Goal: Navigation & Orientation: Find specific page/section

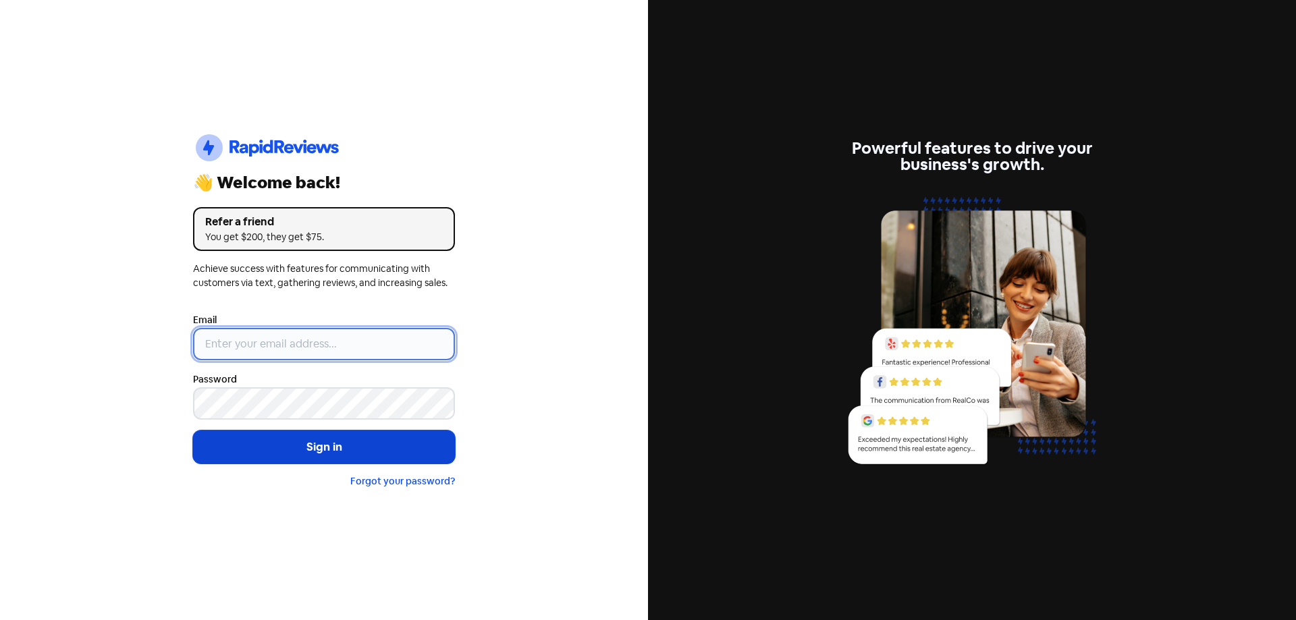
type input "[EMAIL_ADDRESS][DOMAIN_NAME]"
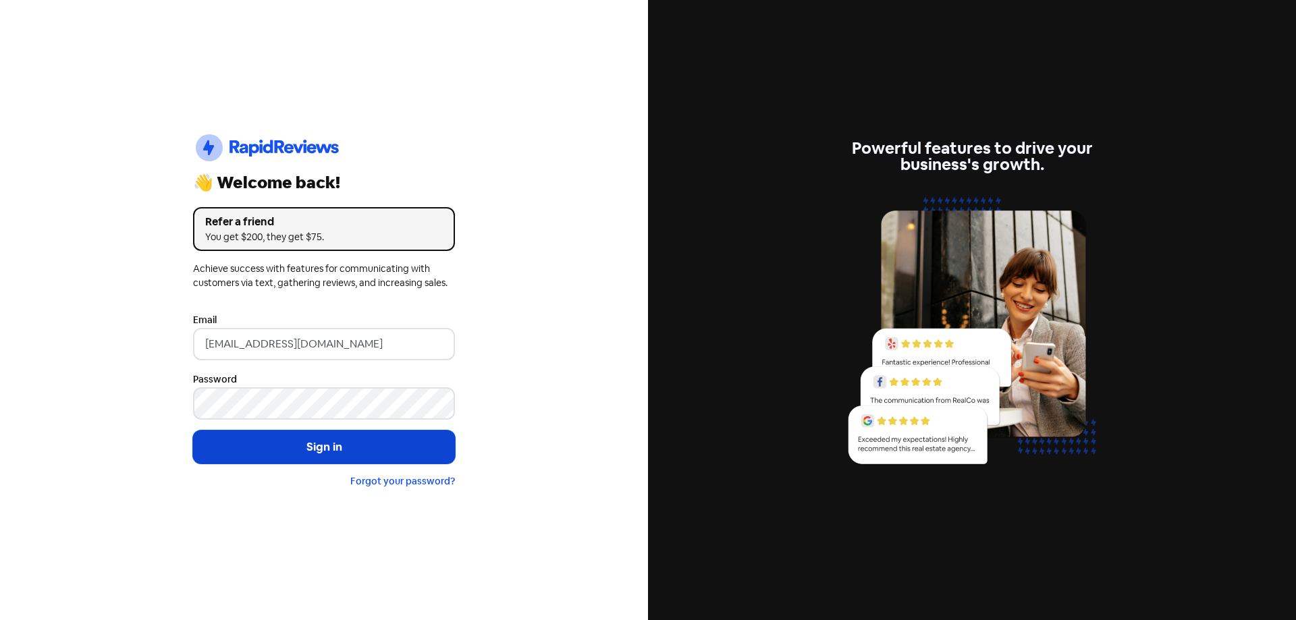
click at [311, 439] on button "Sign in" at bounding box center [324, 448] width 262 height 34
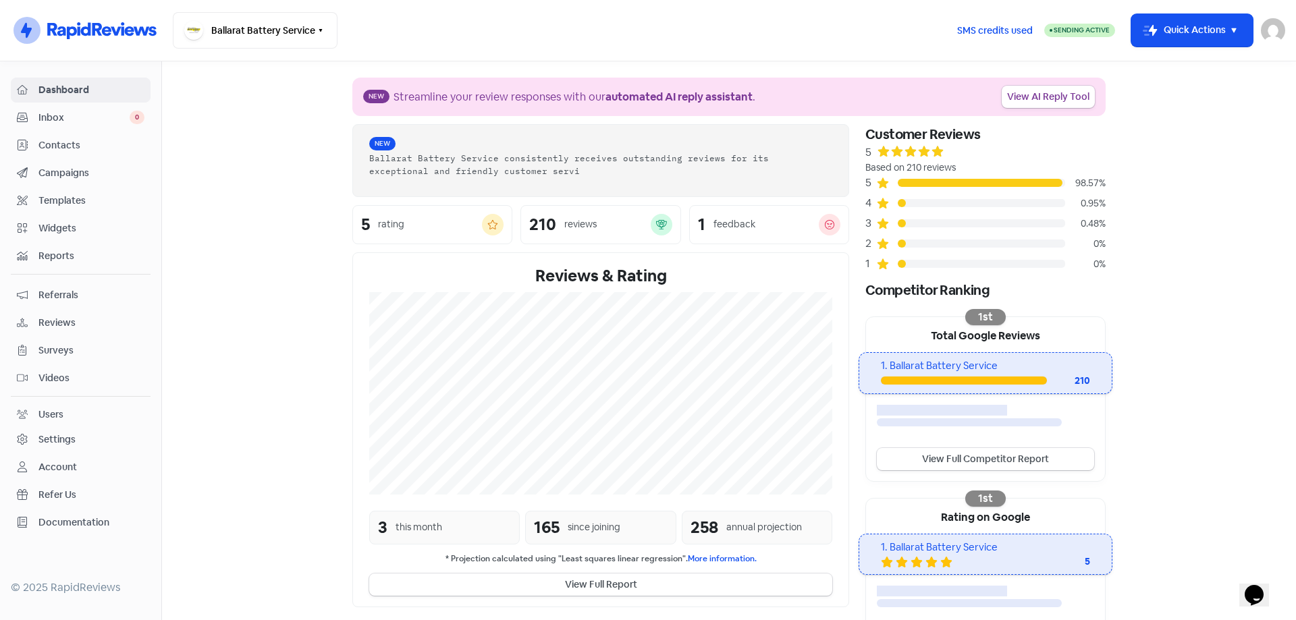
click at [53, 140] on span "Contacts" at bounding box center [91, 145] width 106 height 14
